Goal: Use online tool/utility: Utilize a website feature to perform a specific function

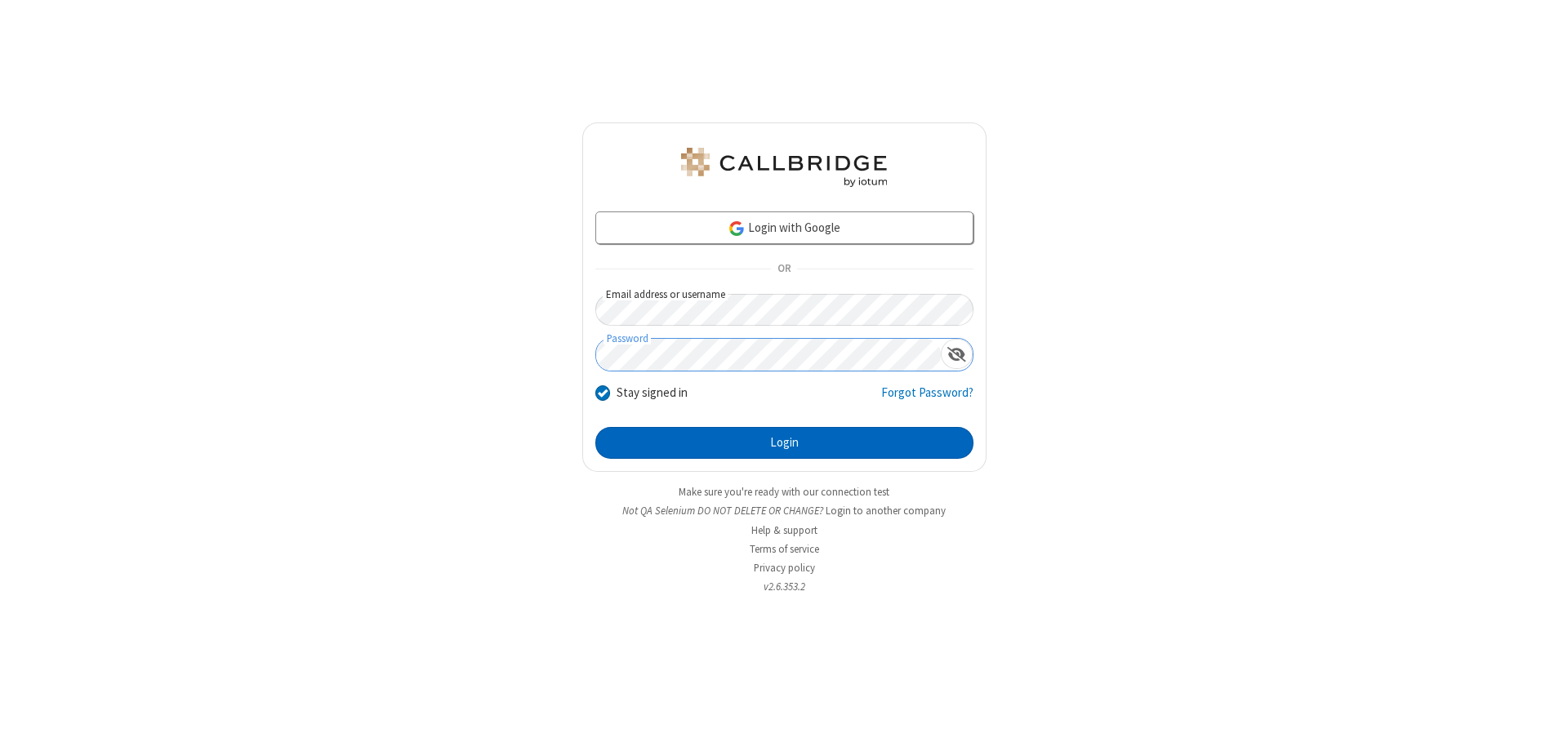
click at [784, 443] on button "Login" at bounding box center [784, 443] width 378 height 32
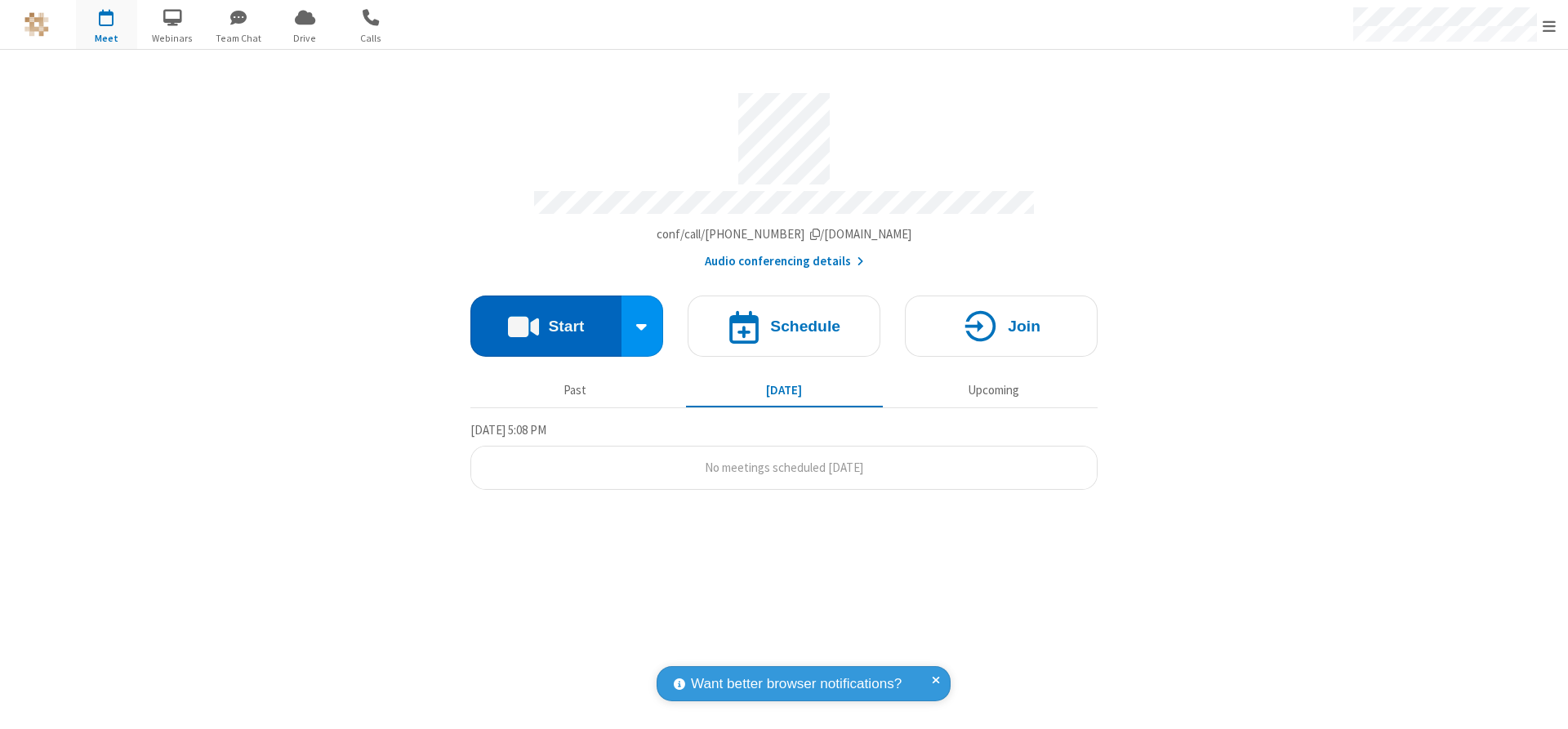
click at [545, 319] on button "Start" at bounding box center [545, 326] width 151 height 62
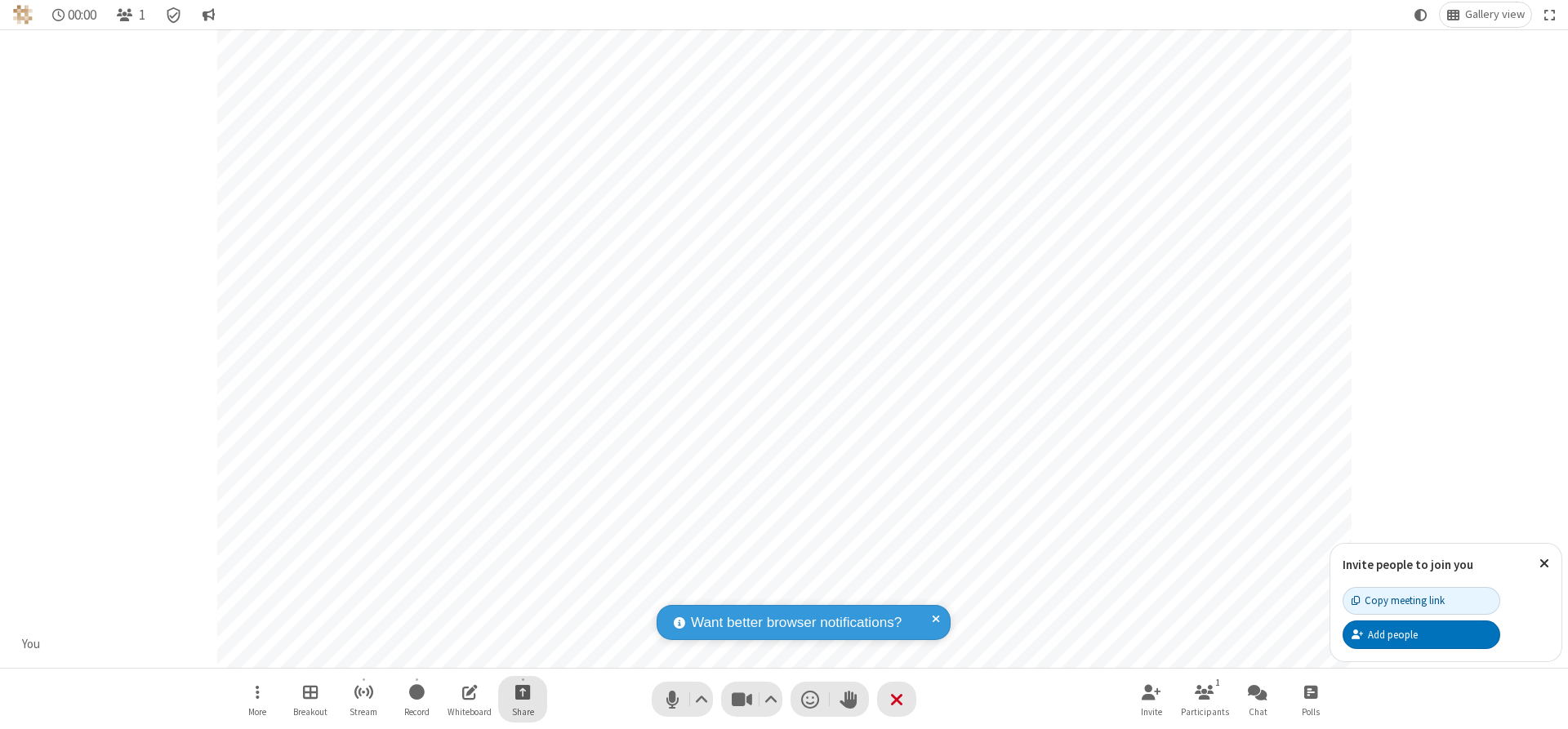
click at [523, 691] on span "Start sharing" at bounding box center [523, 692] width 15 height 21
click at [522, 592] on span "Share additional camera" at bounding box center [532, 595] width 120 height 14
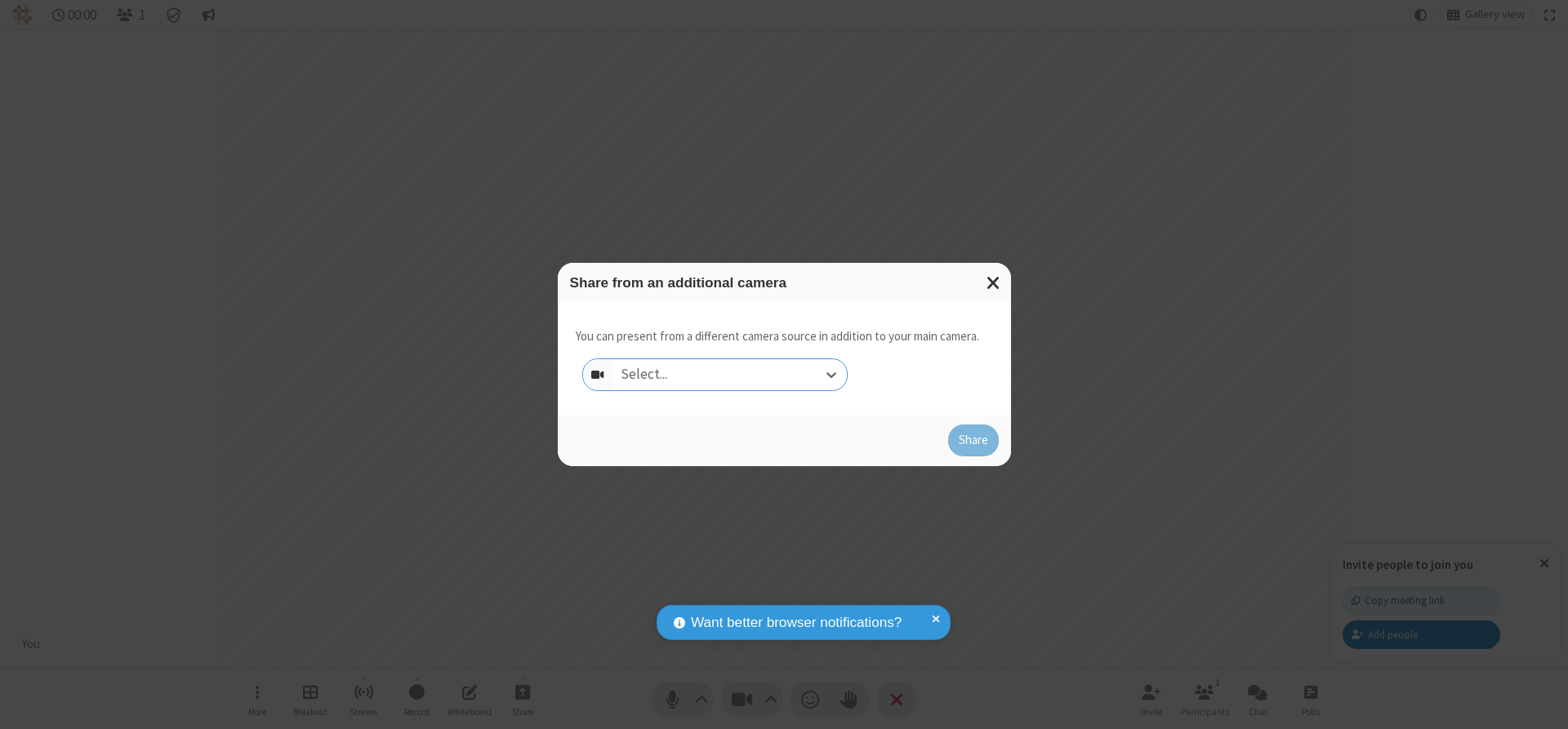
click at [729, 374] on div "Select..." at bounding box center [729, 374] width 234 height 31
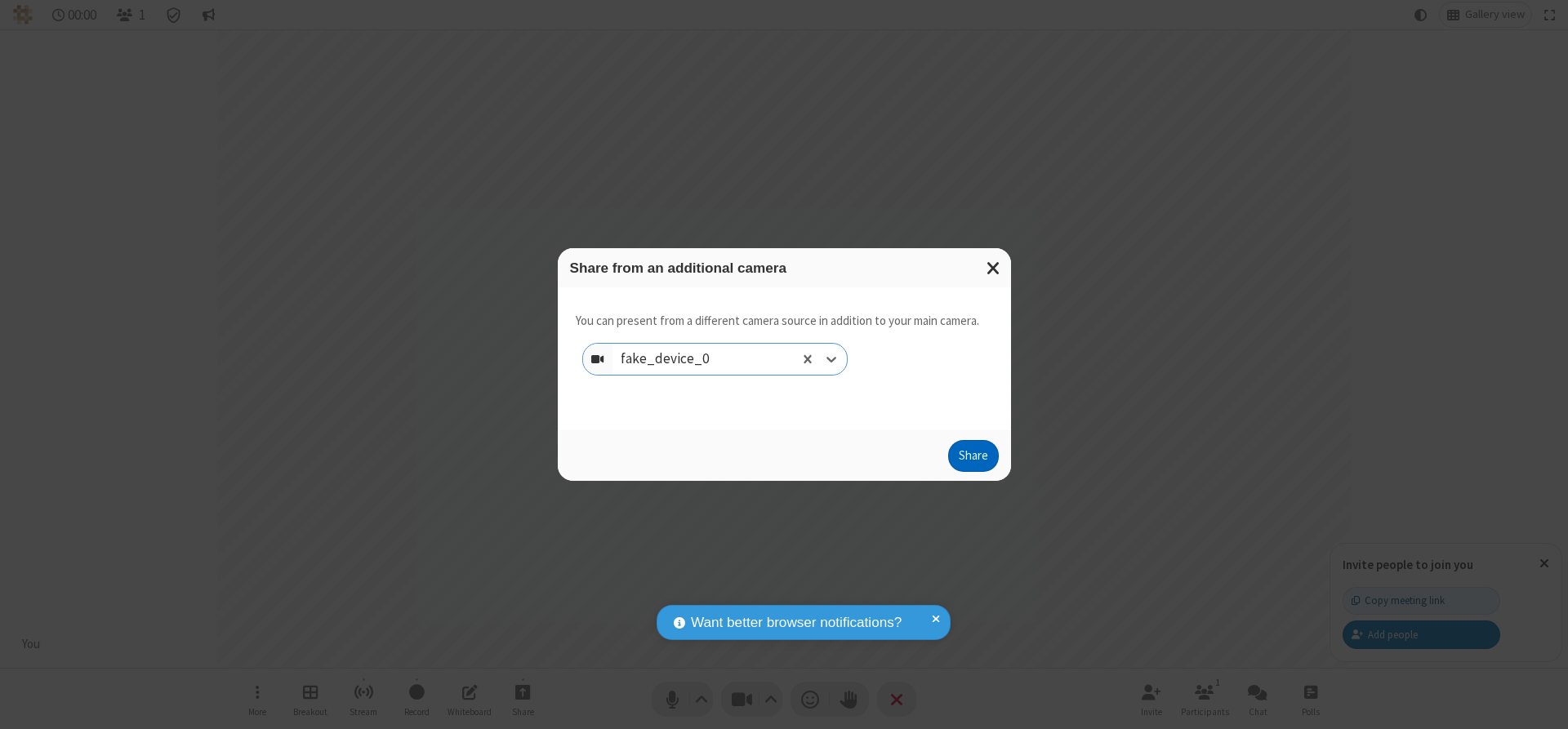
click at [972, 460] on button "Share" at bounding box center [972, 456] width 50 height 32
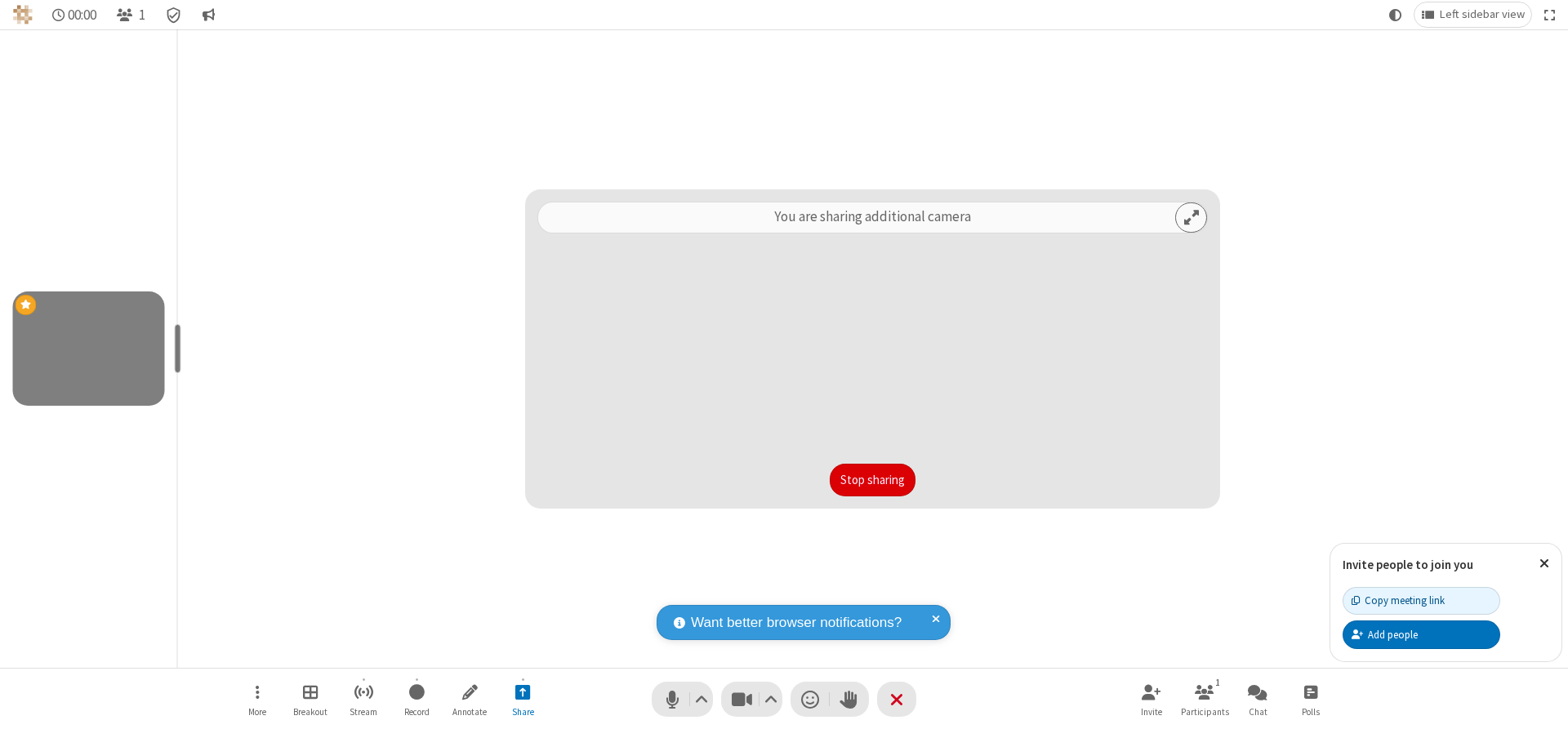
click at [872, 479] on button "Stop sharing" at bounding box center [873, 480] width 85 height 32
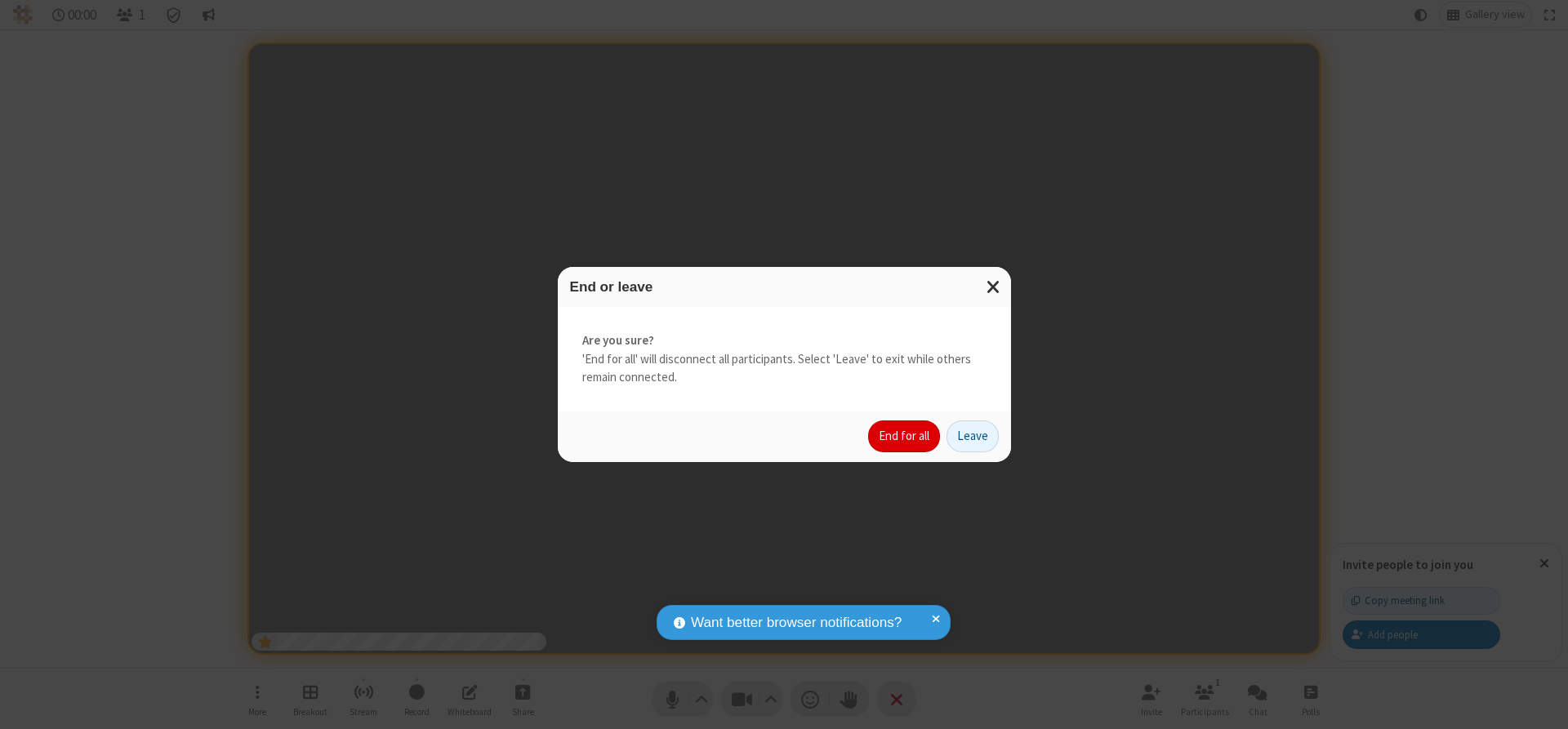
click at [905, 436] on button "End for all" at bounding box center [904, 436] width 72 height 32
